Goal: Navigation & Orientation: Find specific page/section

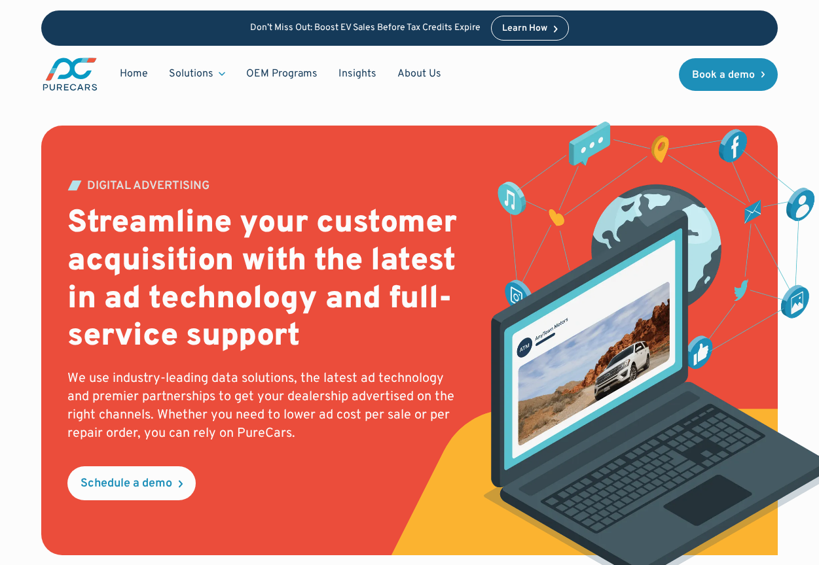
click at [128, 73] on link "Home" at bounding box center [133, 74] width 49 height 25
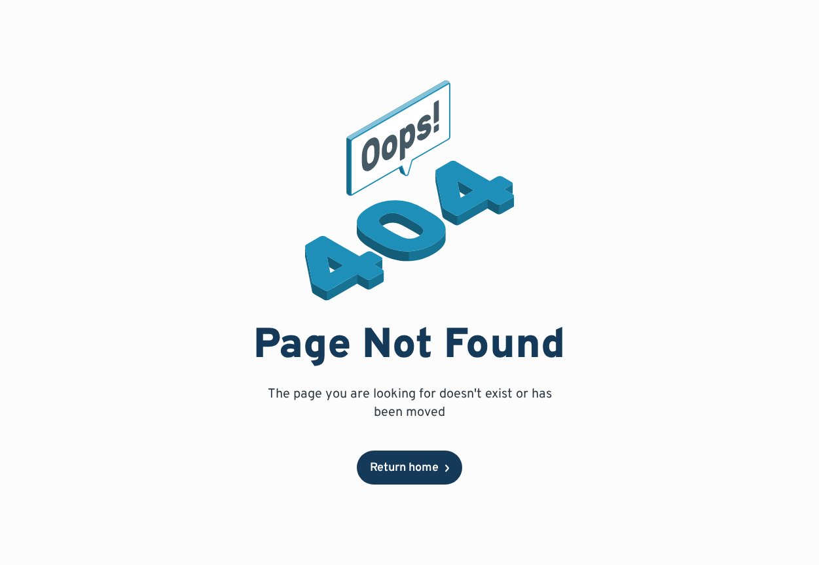
click at [404, 470] on div "Return home" at bounding box center [404, 469] width 69 height 12
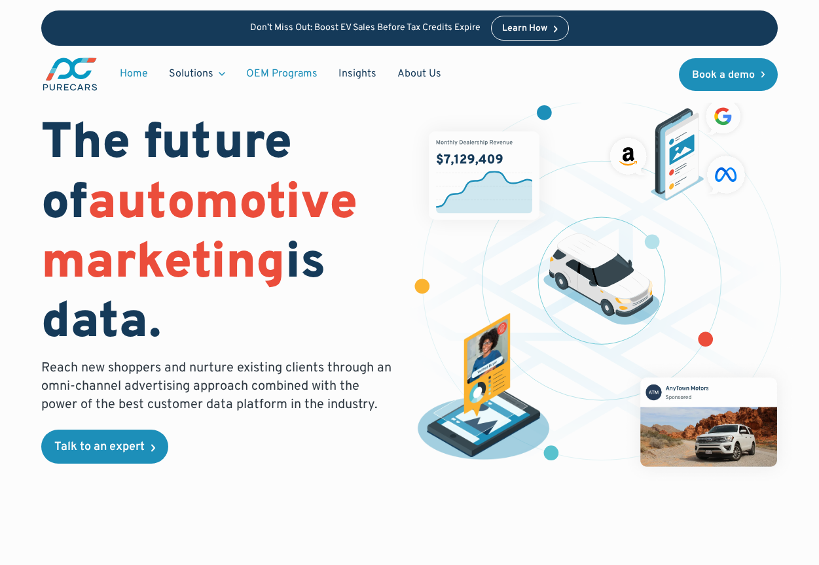
click at [275, 73] on link "OEM Programs" at bounding box center [282, 74] width 92 height 25
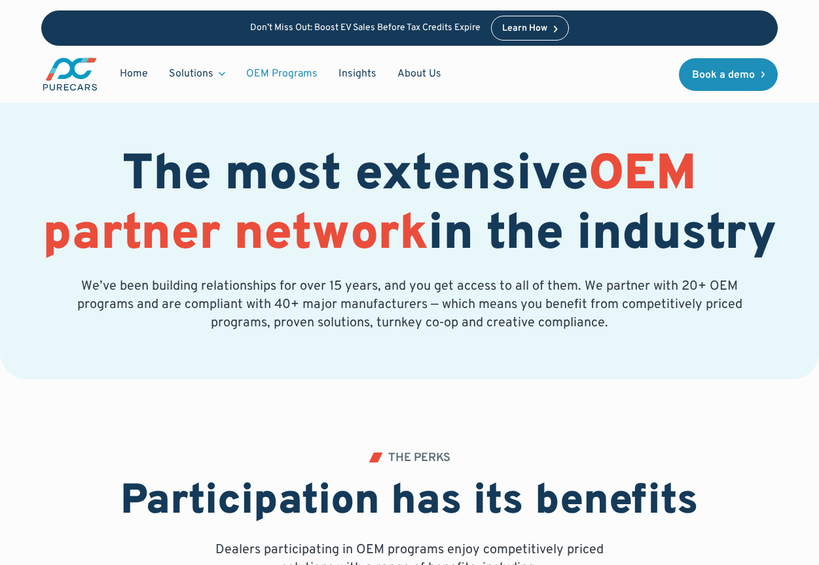
click at [73, 72] on img "main" at bounding box center [70, 74] width 58 height 36
